Goal: Find specific page/section: Find specific page/section

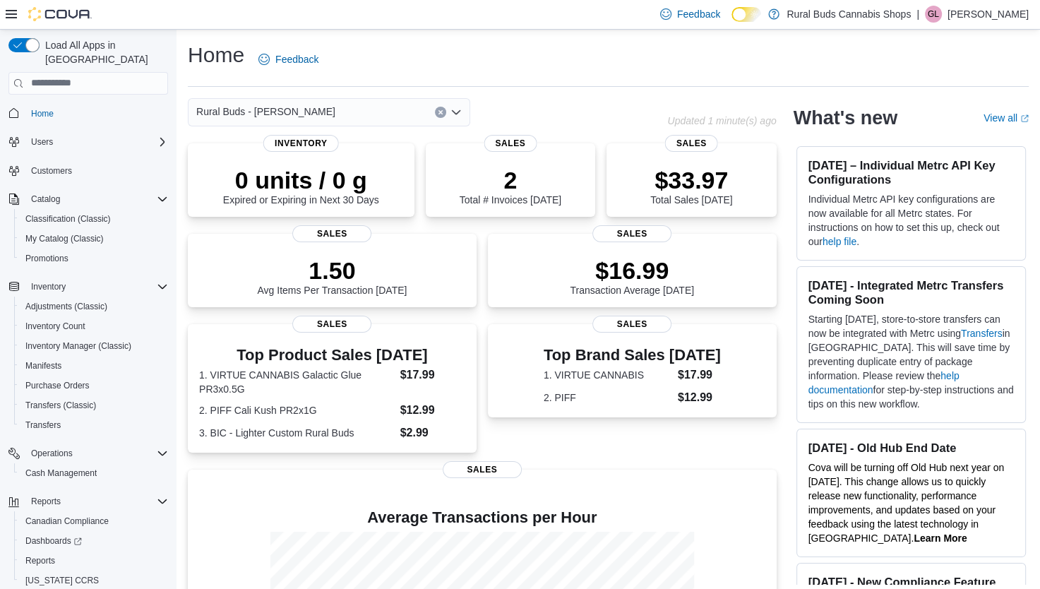
click at [452, 111] on icon "Open list of options" at bounding box center [456, 111] width 8 height 4
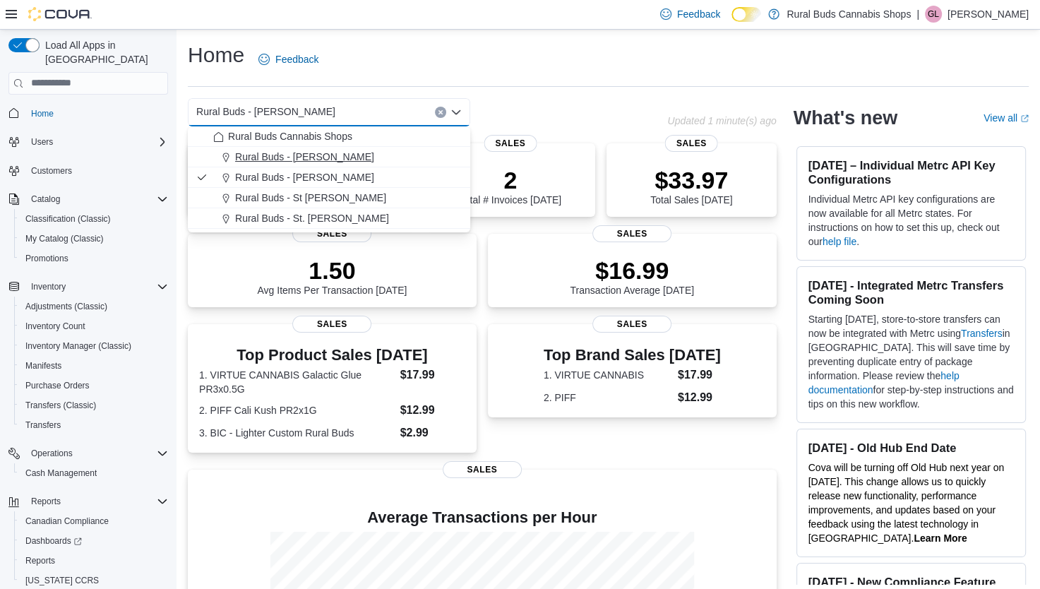
click at [316, 152] on span "Rural Buds - [PERSON_NAME]" at bounding box center [304, 157] width 139 height 14
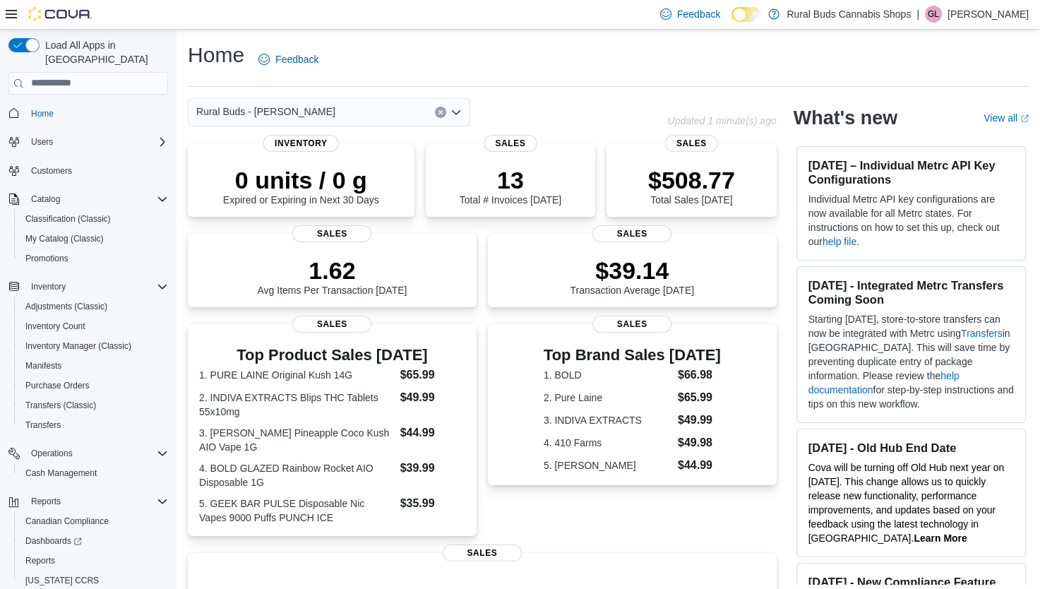
click at [457, 109] on icon "Open list of options" at bounding box center [456, 112] width 11 height 11
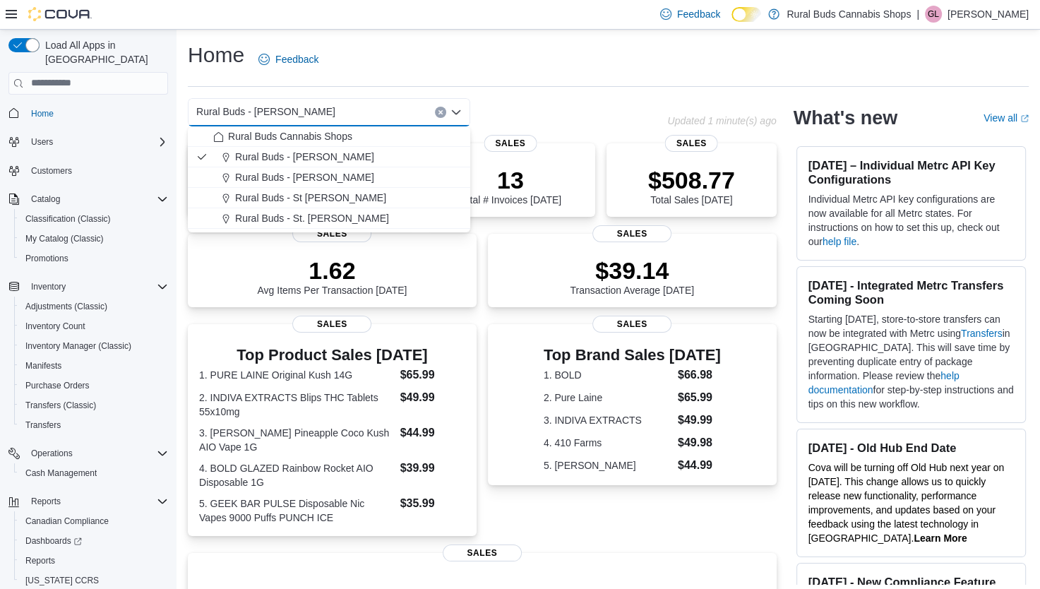
click at [343, 197] on span "Rural Buds - St [PERSON_NAME]" at bounding box center [310, 198] width 151 height 14
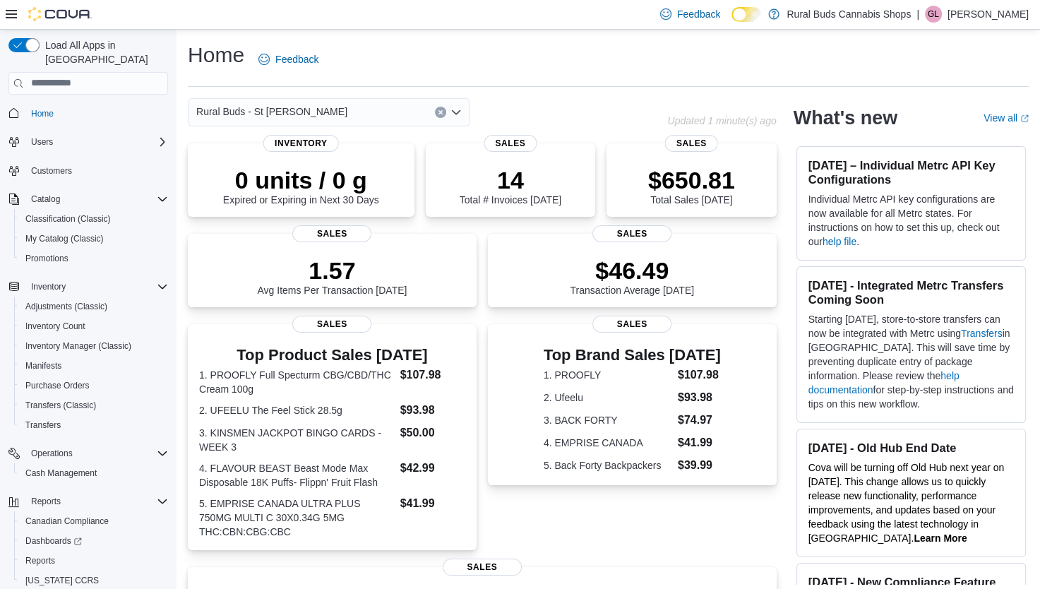
click at [456, 113] on icon "Open list of options" at bounding box center [456, 111] width 8 height 4
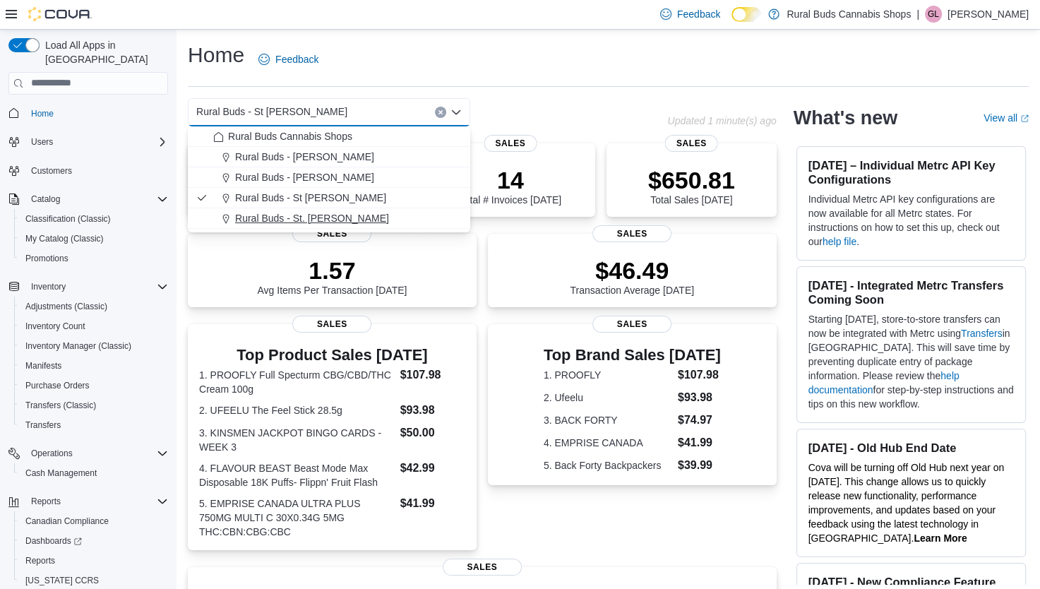
click at [332, 220] on span "Rural Buds - St. [PERSON_NAME]" at bounding box center [312, 218] width 154 height 14
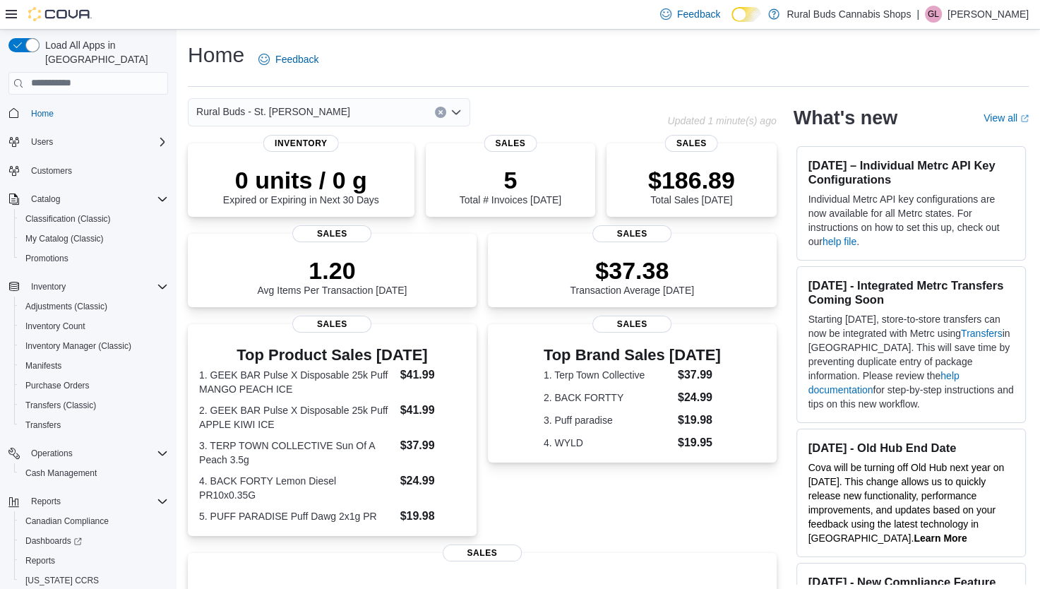
click at [455, 107] on icon "Open list of options" at bounding box center [456, 112] width 11 height 11
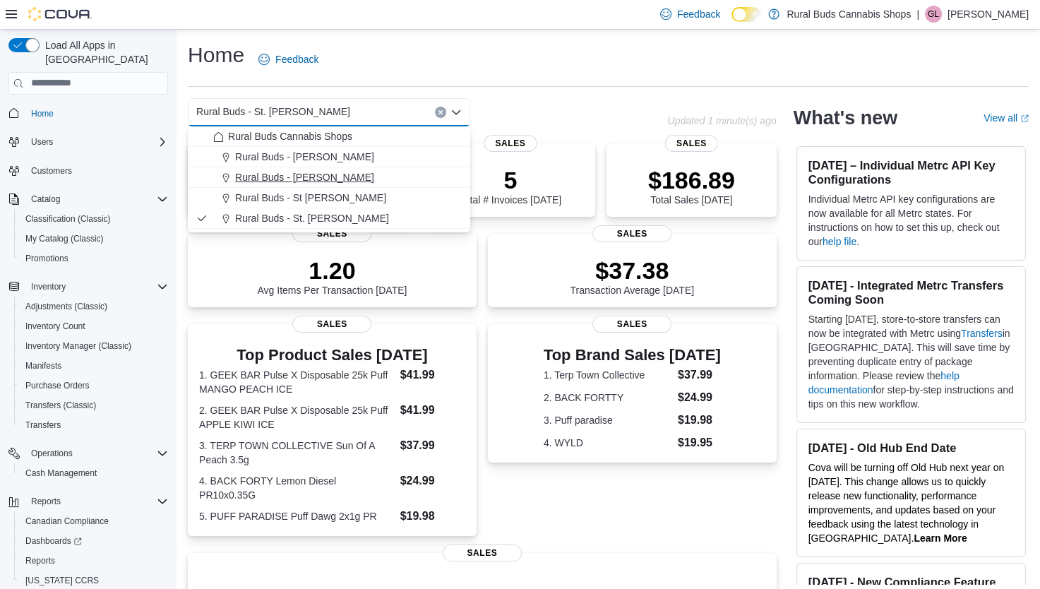
click at [285, 177] on span "Rural Buds - [PERSON_NAME]" at bounding box center [304, 177] width 139 height 14
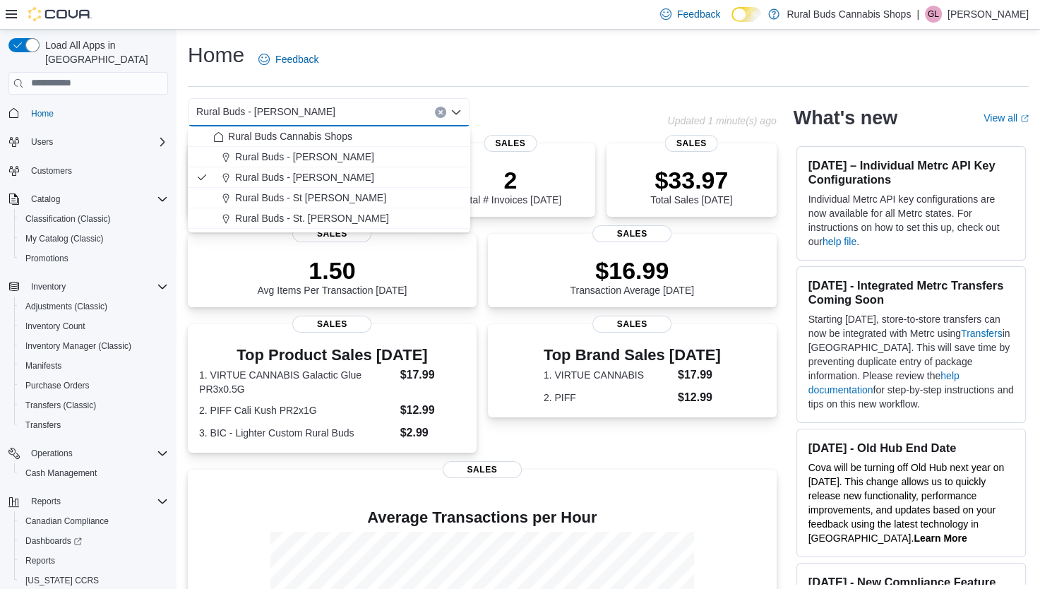
click at [539, 43] on div "Home Feedback" at bounding box center [608, 59] width 841 height 37
